Goal: Task Accomplishment & Management: Use online tool/utility

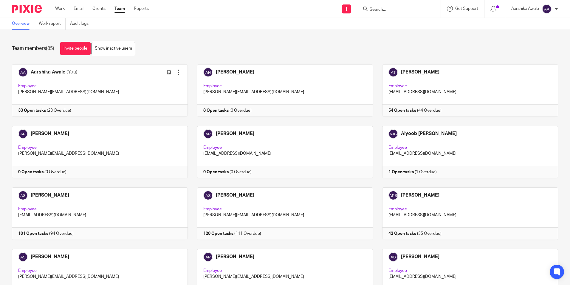
click at [26, 10] on img at bounding box center [27, 9] width 30 height 8
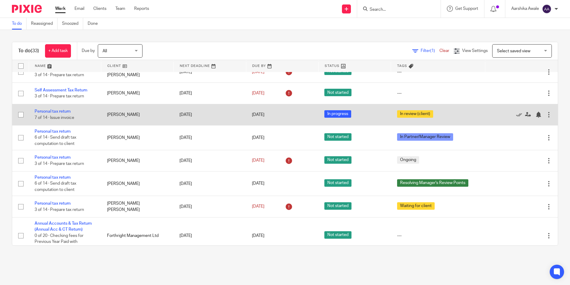
scroll to position [716, 0]
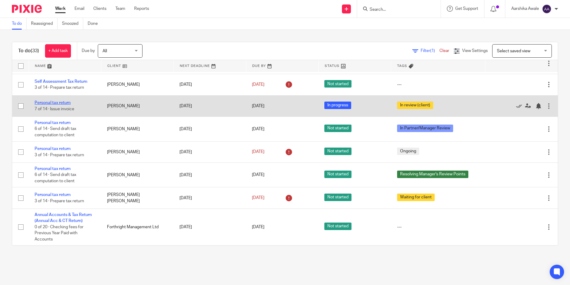
click at [50, 105] on link "Personal tax return" at bounding box center [53, 103] width 36 height 4
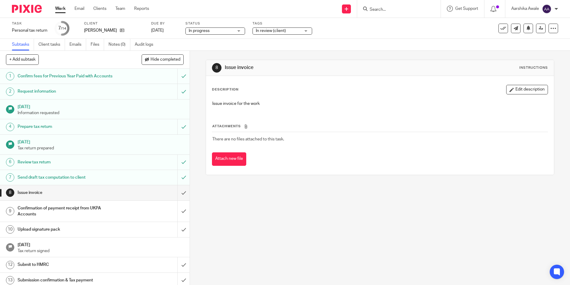
click at [87, 178] on h1 "Send draft tax computation to client" at bounding box center [69, 177] width 103 height 9
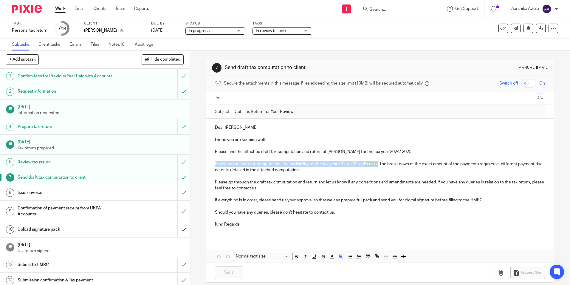
drag, startPoint x: 214, startPoint y: 164, endPoint x: 380, endPoint y: 164, distance: 166.2
click at [380, 164] on p "Based on the draft tax computation, the tax liability for the tax year 2024/ 20…" at bounding box center [380, 167] width 330 height 12
copy p "Based on the draft tax computation, the tax liability for the tax year 2024/ 20…"
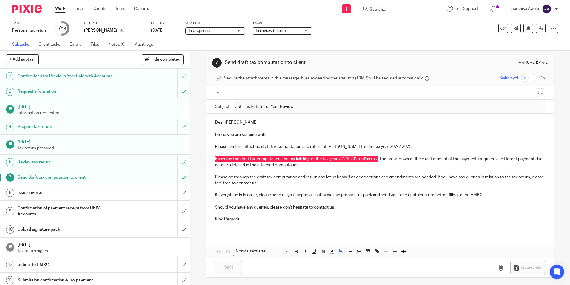
scroll to position [7, 0]
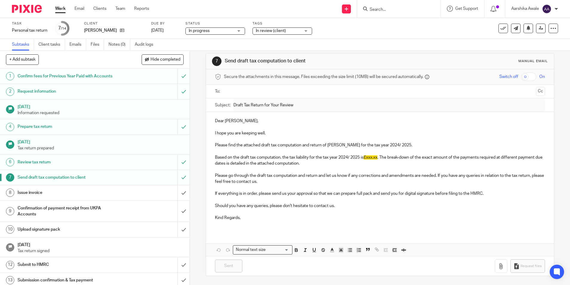
click at [215, 194] on p "If everything is in order, please send us your approval so that we can prepare …" at bounding box center [380, 193] width 330 height 6
drag, startPoint x: 212, startPoint y: 191, endPoint x: 485, endPoint y: 193, distance: 273.6
click at [485, 193] on div "Dear Tom, I hope you are keeping well. Please find the attached draft tax compu…" at bounding box center [380, 171] width 348 height 119
copy p "If everything is in order, please send us your approval so that we can prepare …"
